Goal: Navigation & Orientation: Find specific page/section

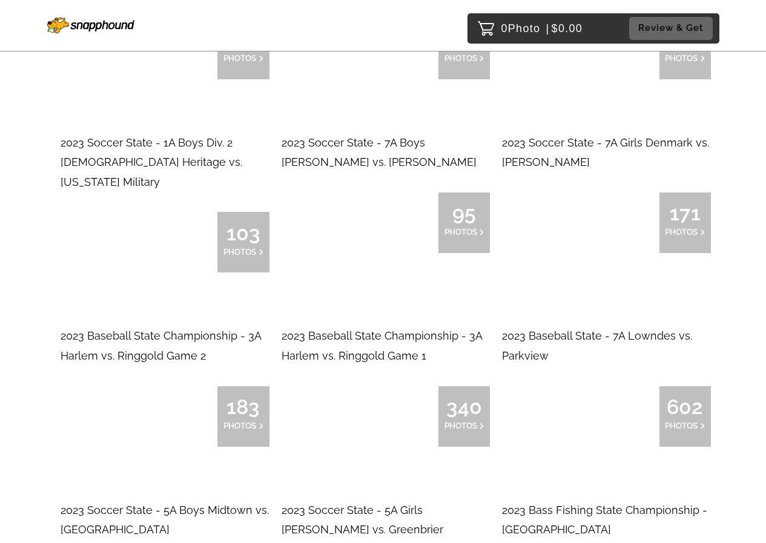
scroll to position [11740, 0]
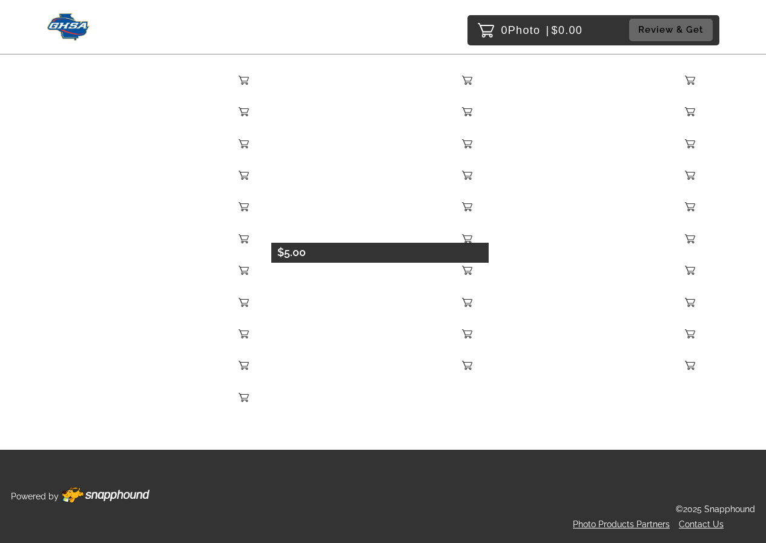
scroll to position [6145, 0]
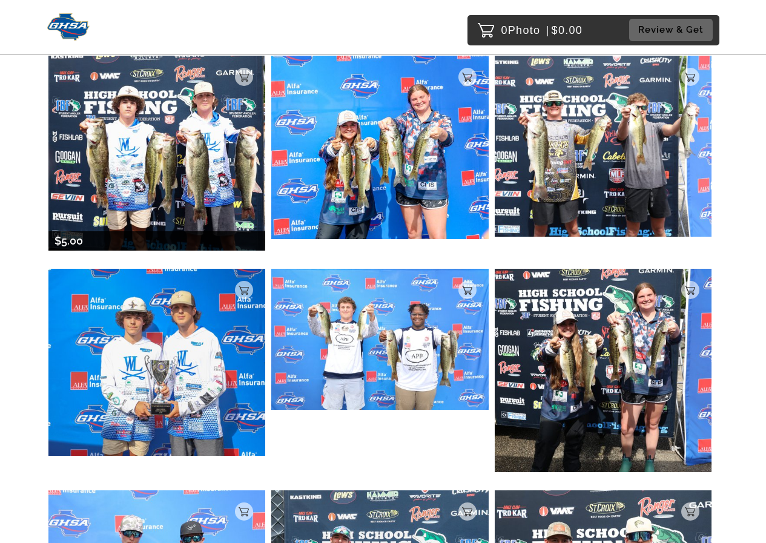
click at [190, 125] on img at bounding box center [156, 153] width 217 height 195
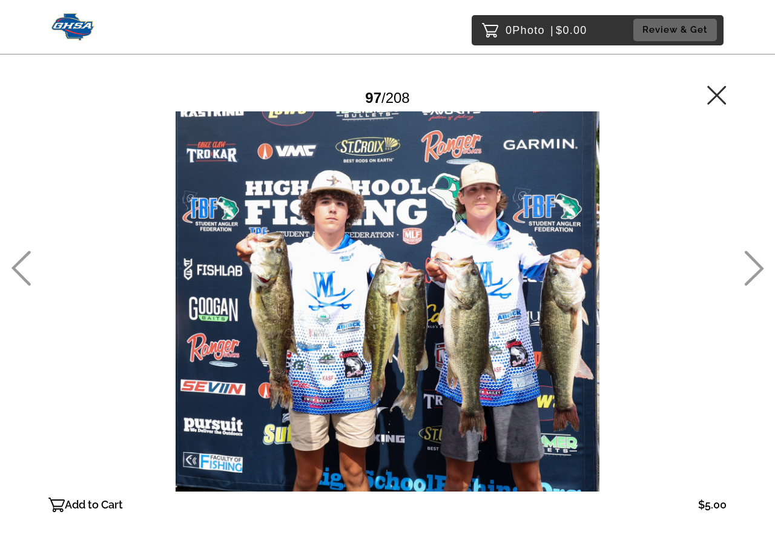
click at [714, 96] on icon at bounding box center [716, 94] width 19 height 19
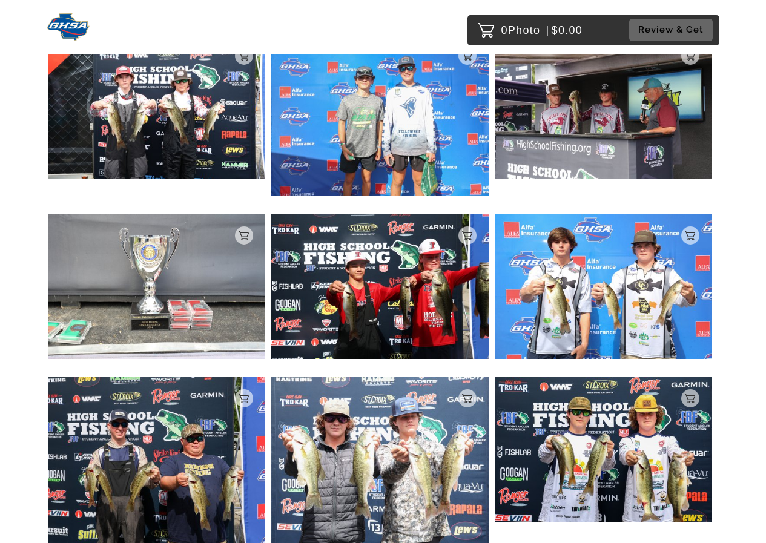
scroll to position [3681, 0]
